Goal: Task Accomplishment & Management: Use online tool/utility

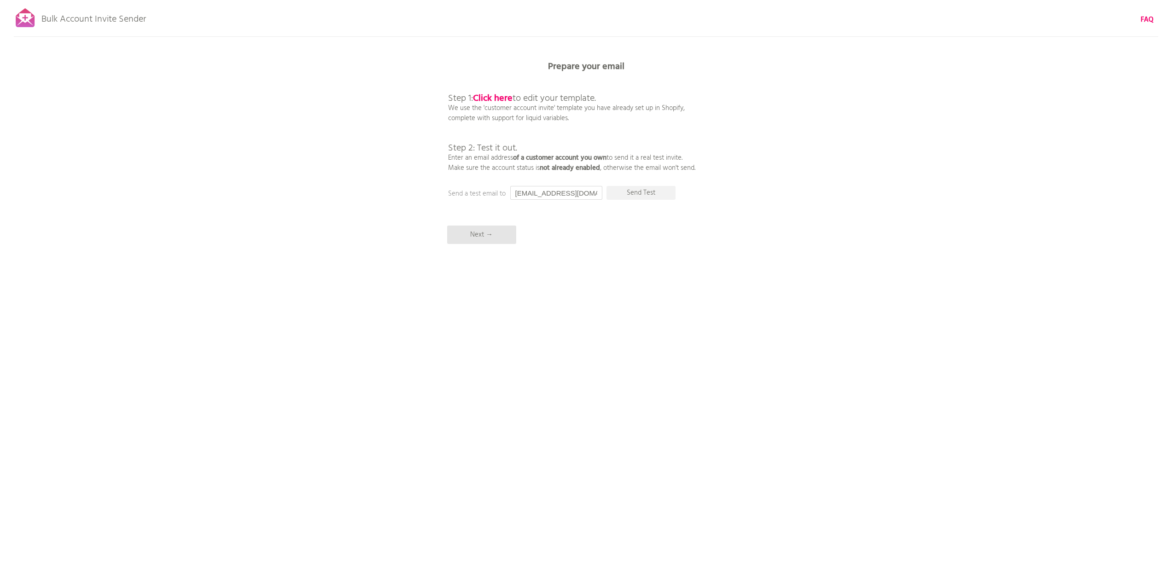
click at [580, 196] on input "[EMAIL_ADDRESS][DOMAIN_NAME]" at bounding box center [556, 193] width 92 height 14
drag, startPoint x: 585, startPoint y: 194, endPoint x: 491, endPoint y: 192, distance: 93.9
click at [491, 0] on div "Prepare your email Step 1: Click here to edit your template. We use the 'custom…" at bounding box center [586, 0] width 1172 height 0
click at [643, 219] on div "Bulk Account Invite Sender FAQ Synced all customers! Pause sending (This can ta…" at bounding box center [586, 161] width 1172 height 322
drag, startPoint x: 586, startPoint y: 196, endPoint x: 425, endPoint y: 191, distance: 160.3
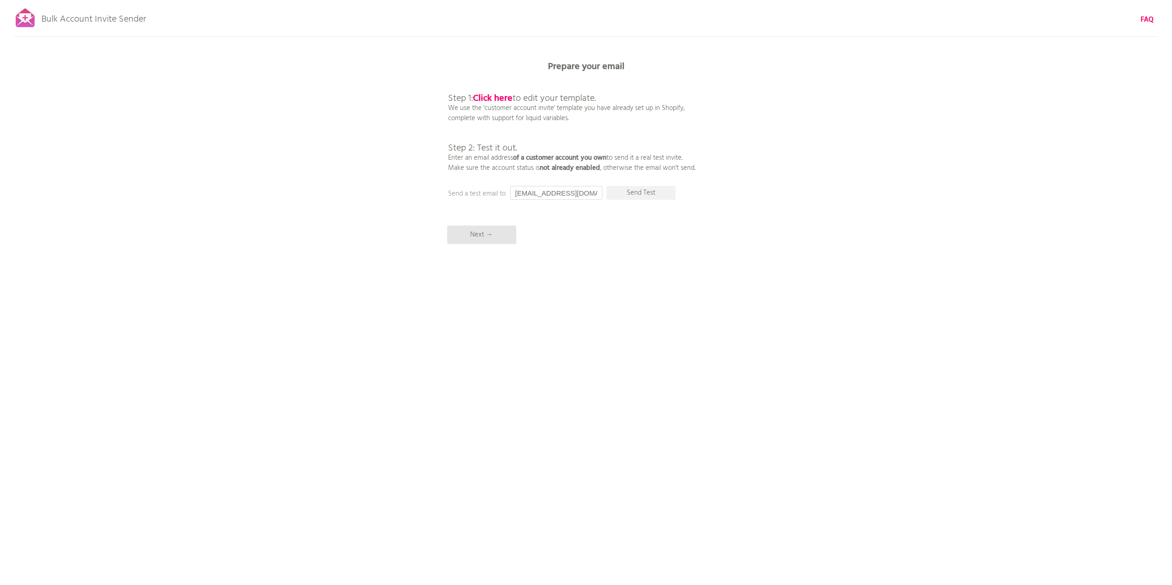
click at [427, 194] on div "Bulk Account Invite Sender FAQ Synced all customers! Pause sending (This can ta…" at bounding box center [586, 161] width 1172 height 322
type input "[EMAIL_ADDRESS][DOMAIN_NAME]"
click at [804, 212] on div "Bulk Account Invite Sender FAQ Synced all customers! Pause sending (This can ta…" at bounding box center [586, 161] width 1172 height 322
click at [641, 193] on p "Send Test" at bounding box center [640, 193] width 69 height 14
click at [486, 235] on p "Next →" at bounding box center [481, 235] width 69 height 18
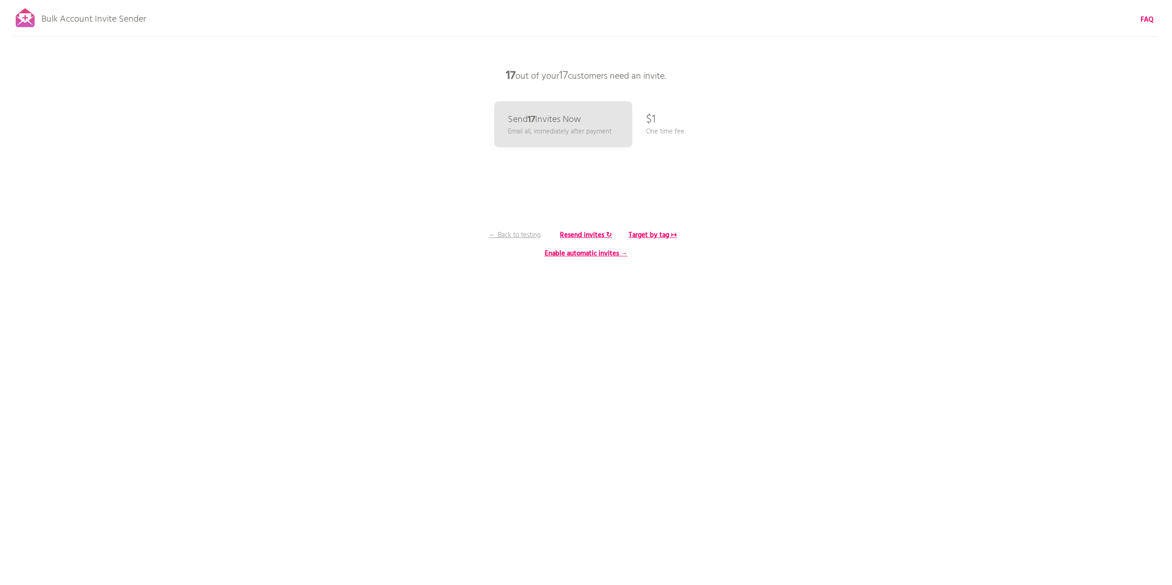
click at [661, 123] on div "Bulk Account Invite Sender FAQ Synced all customers! Pause sending (This can ta…" at bounding box center [586, 161] width 1172 height 322
click at [513, 234] on p "← Back to testing" at bounding box center [514, 235] width 69 height 10
